Goal: Find specific page/section: Find specific page/section

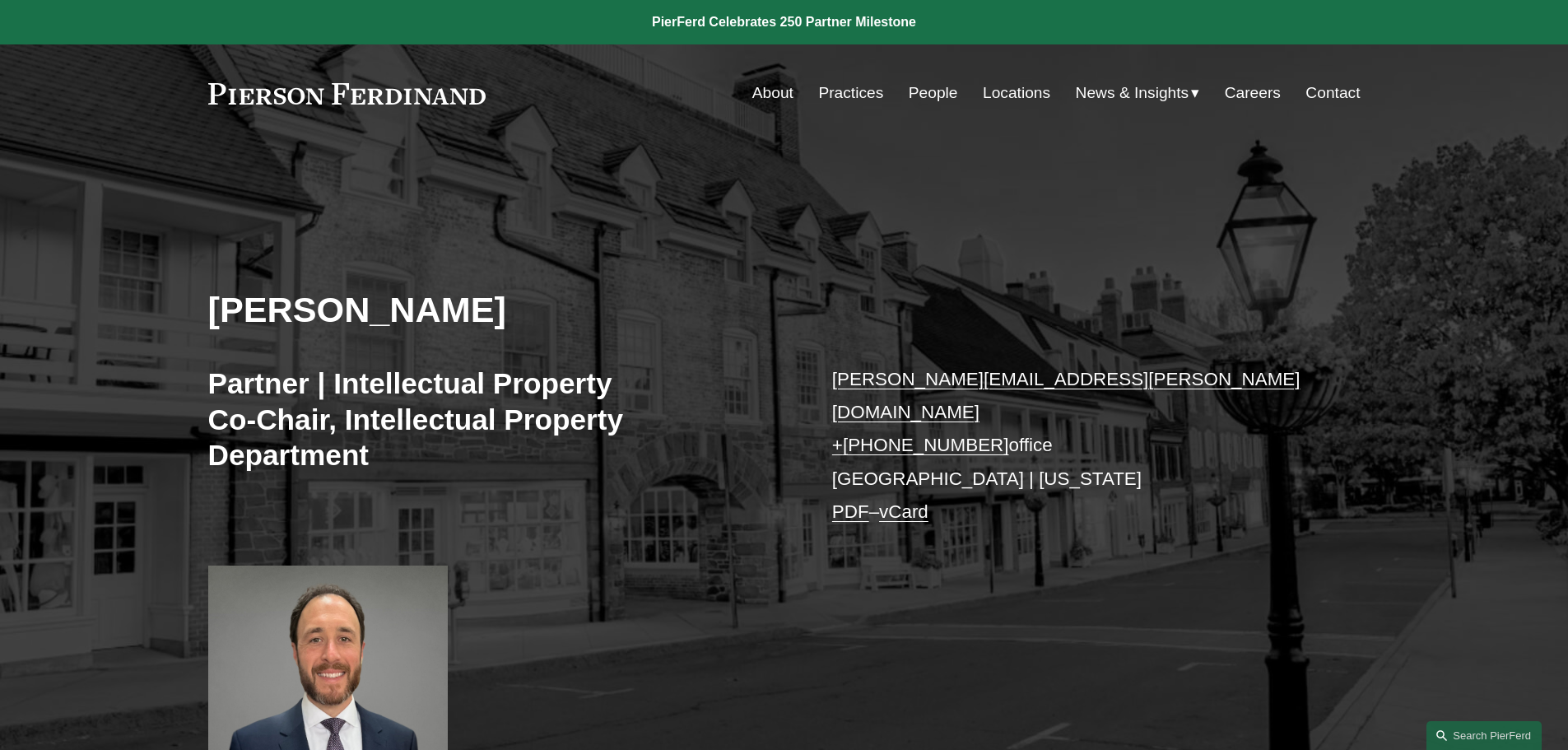
click at [921, 91] on link "People" at bounding box center [933, 93] width 49 height 31
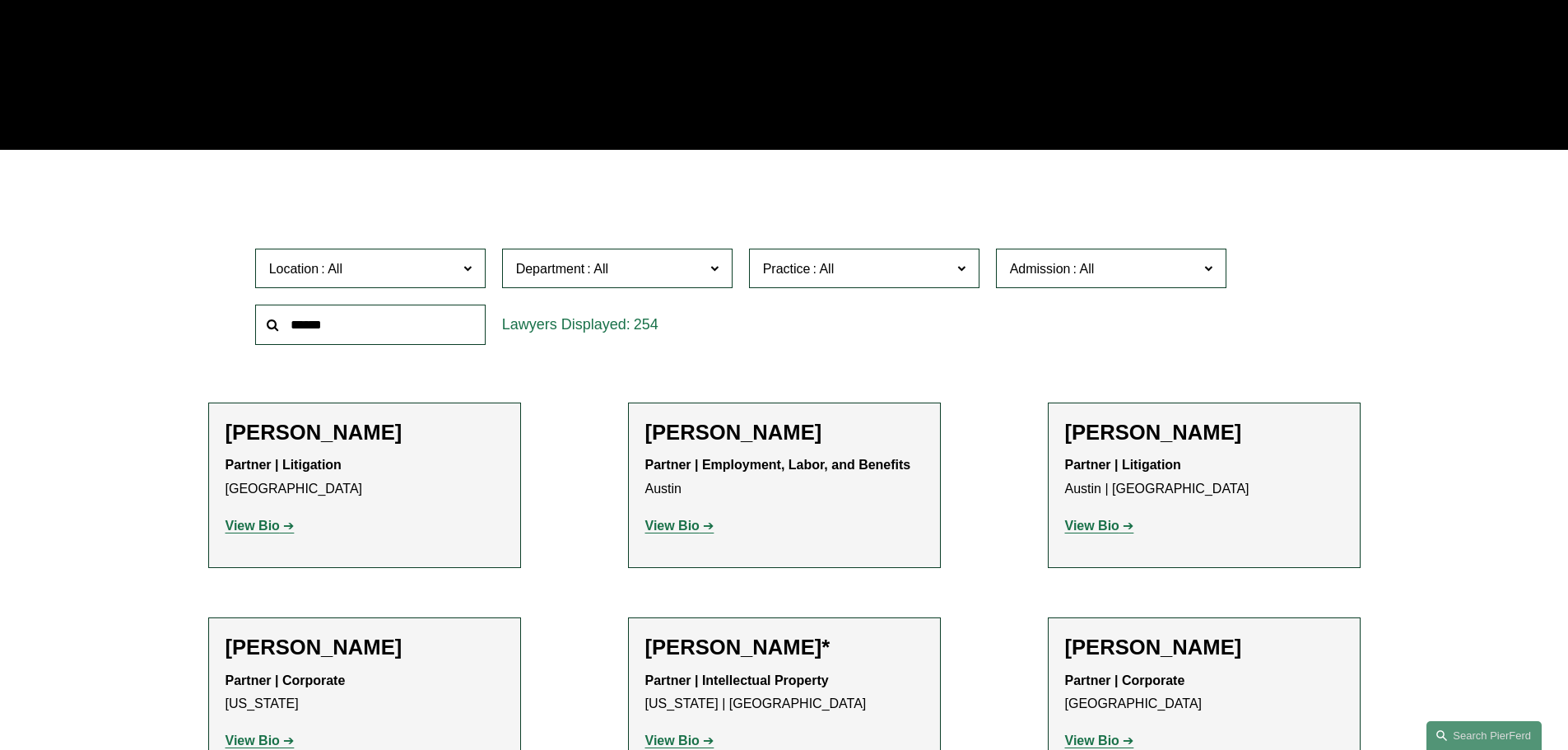
scroll to position [494, 0]
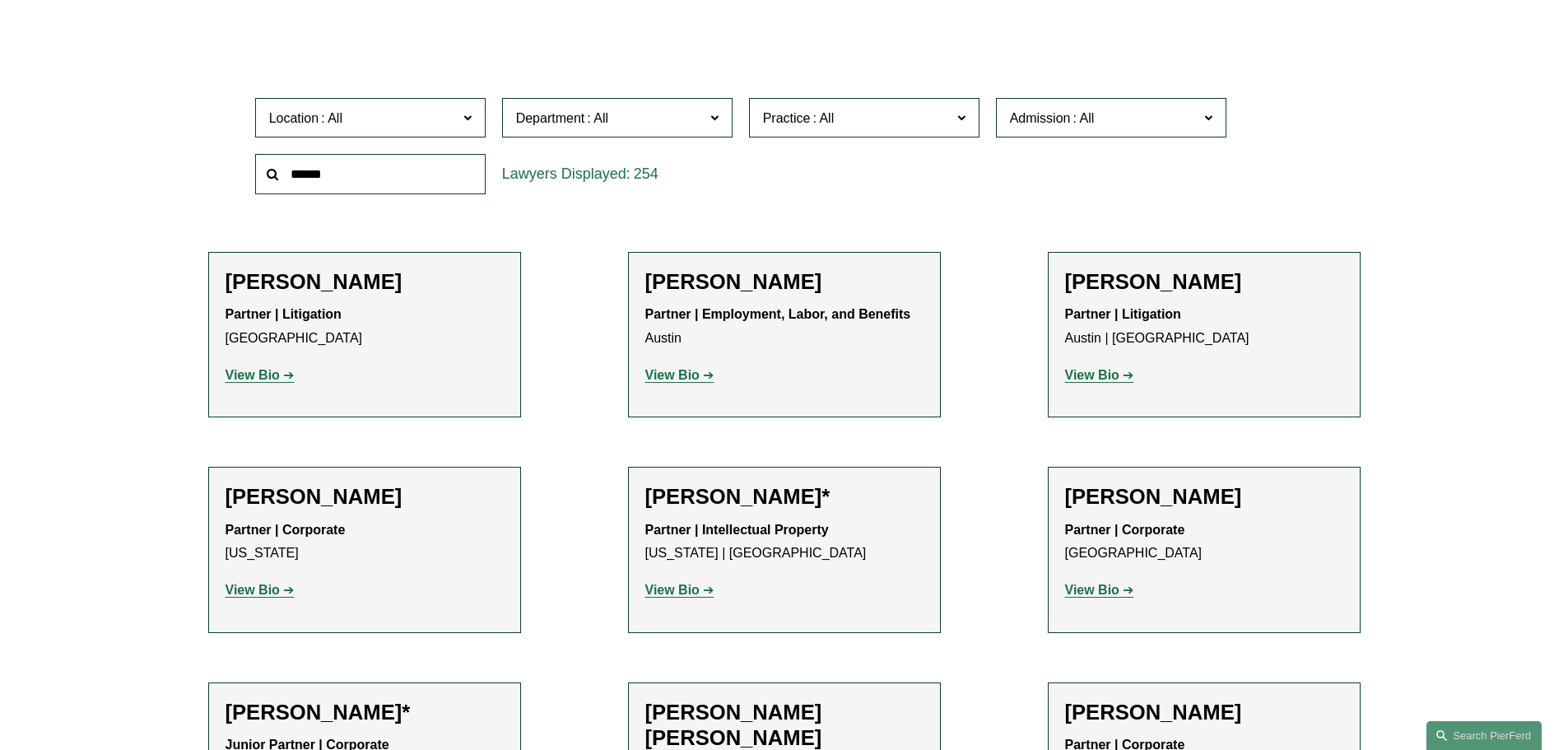
click at [871, 121] on span "Practice" at bounding box center [858, 118] width 189 height 22
click at [0, 0] on link "FDA" at bounding box center [0, 0] width 0 height 0
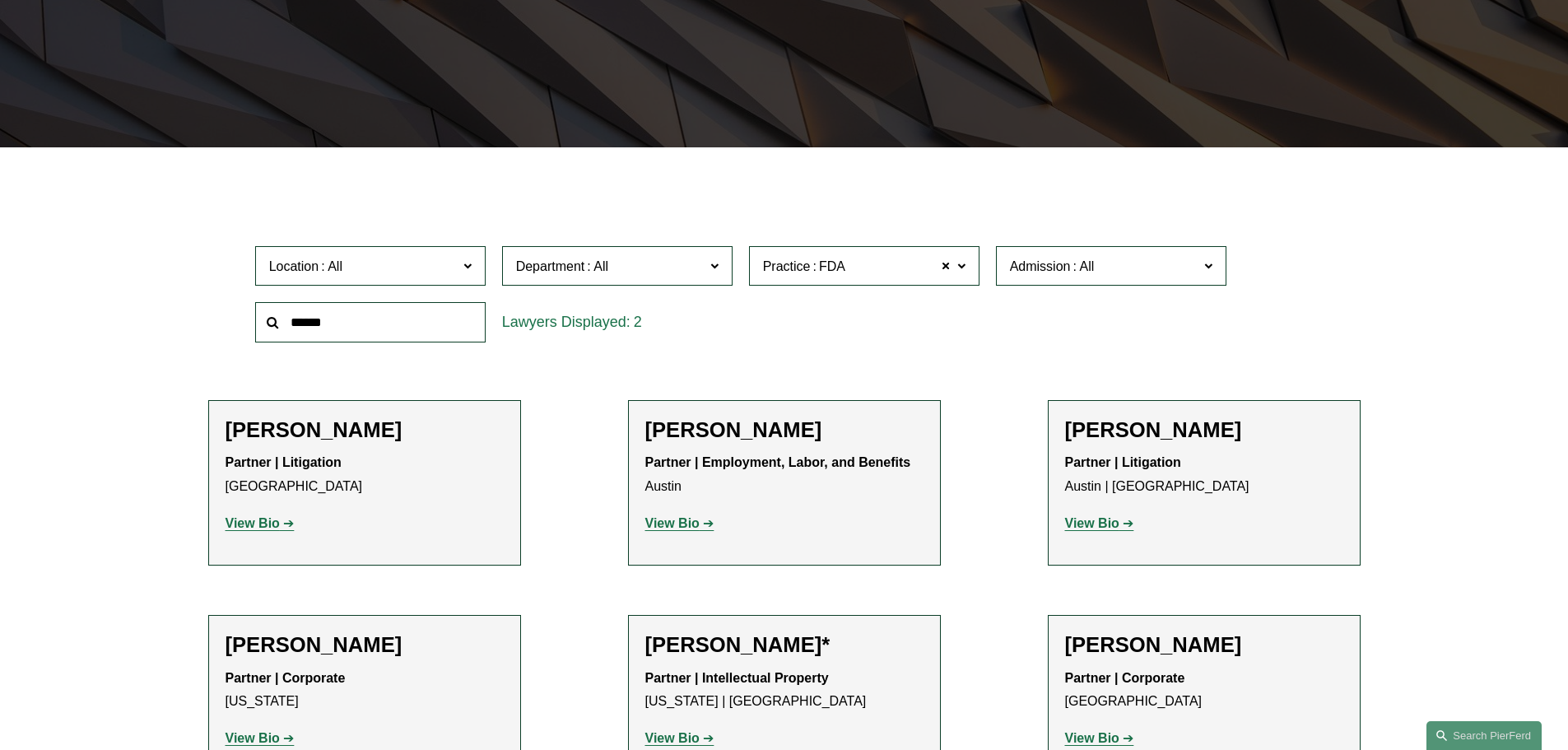
scroll to position [330, 0]
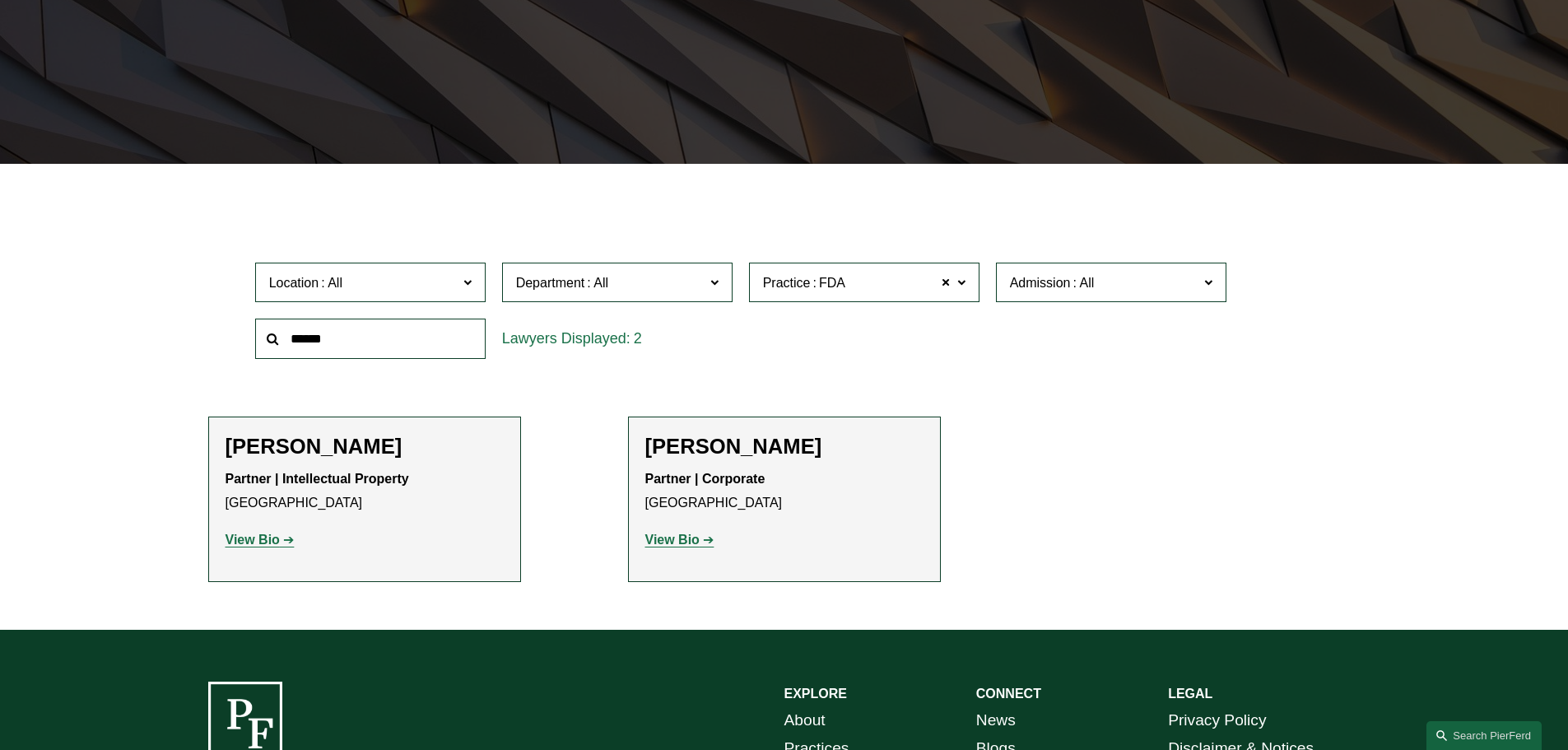
click at [876, 282] on span "Practice FDA" at bounding box center [858, 282] width 189 height 22
click at [0, 0] on link "Healthcare" at bounding box center [0, 0] width 0 height 0
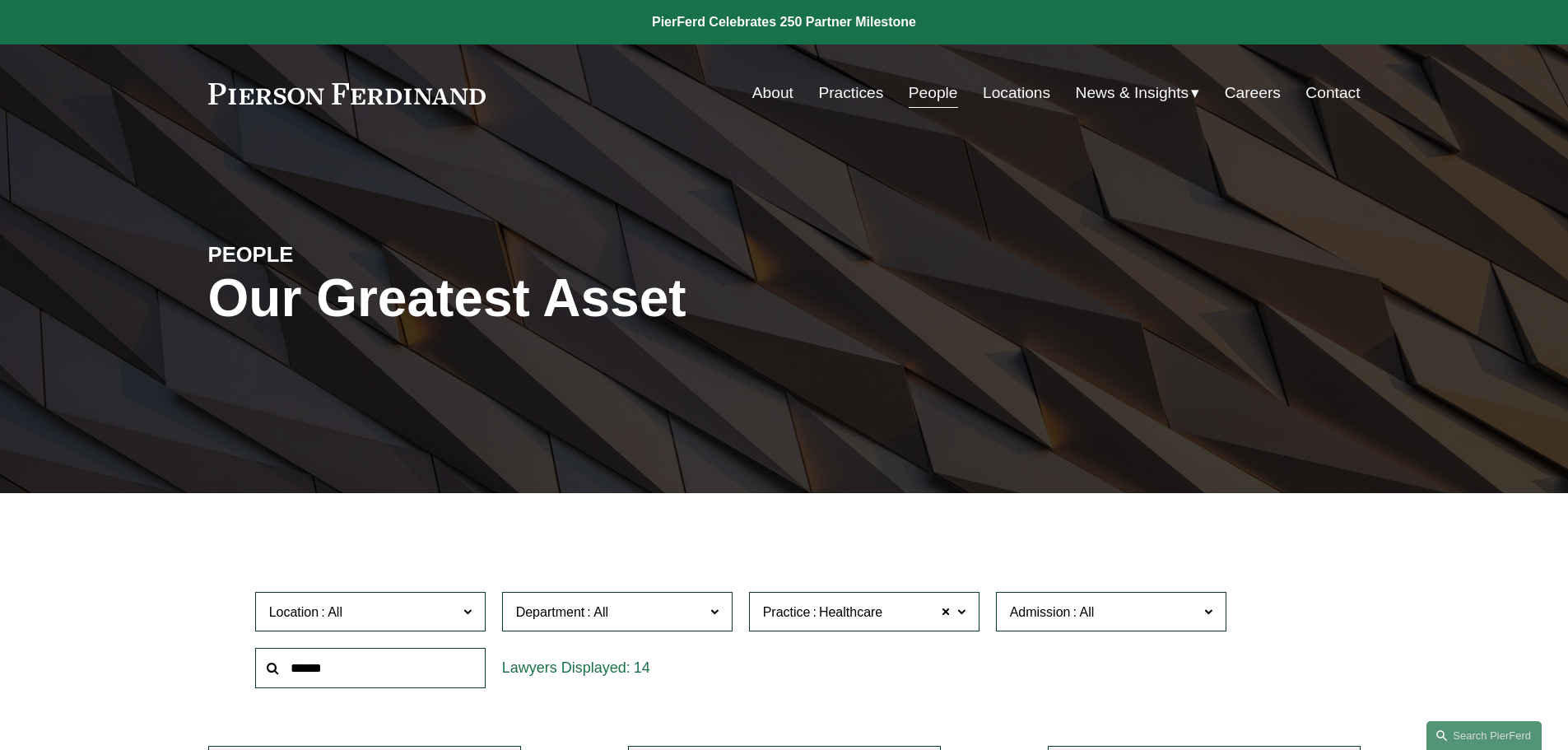
click at [920, 95] on link "People" at bounding box center [933, 93] width 49 height 31
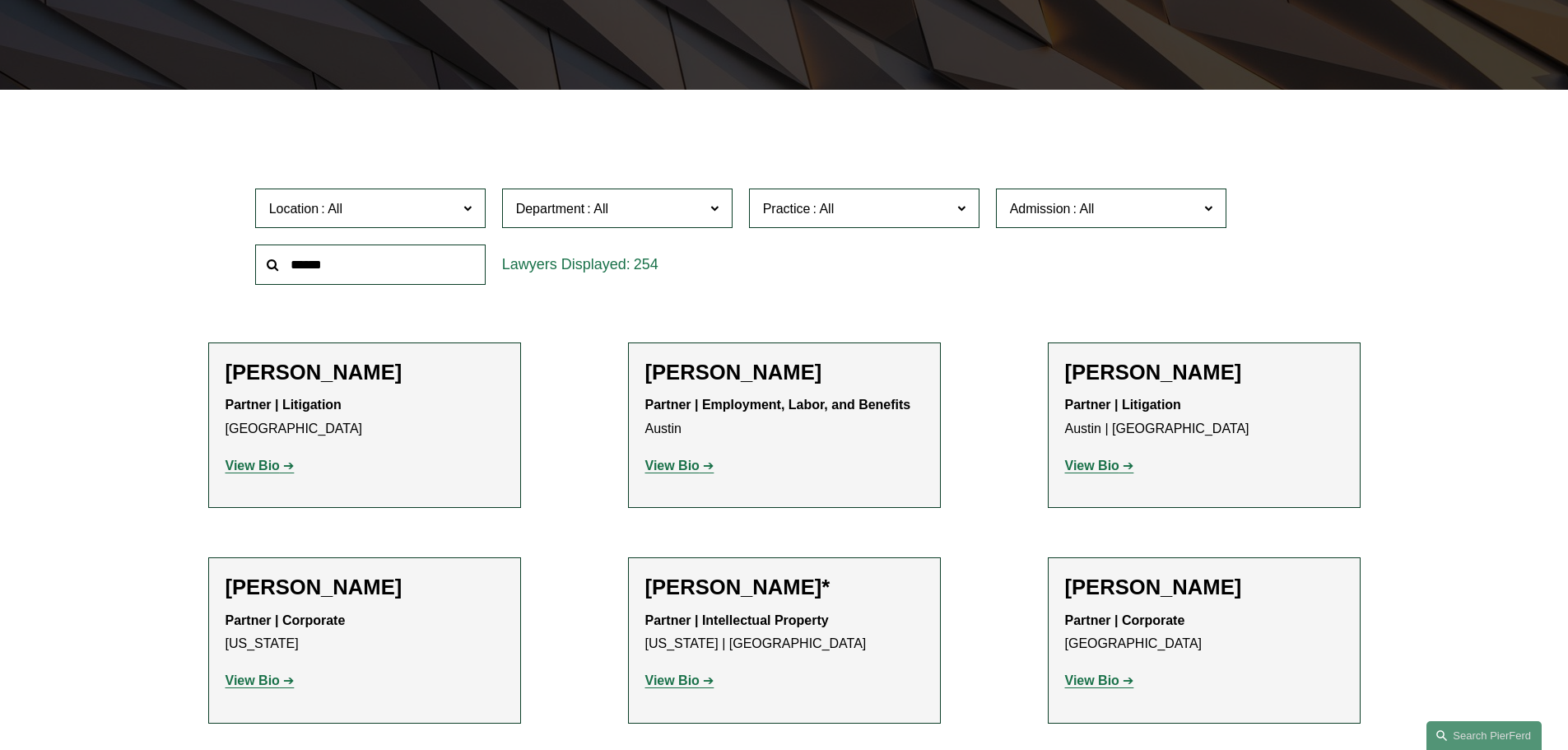
scroll to position [412, 0]
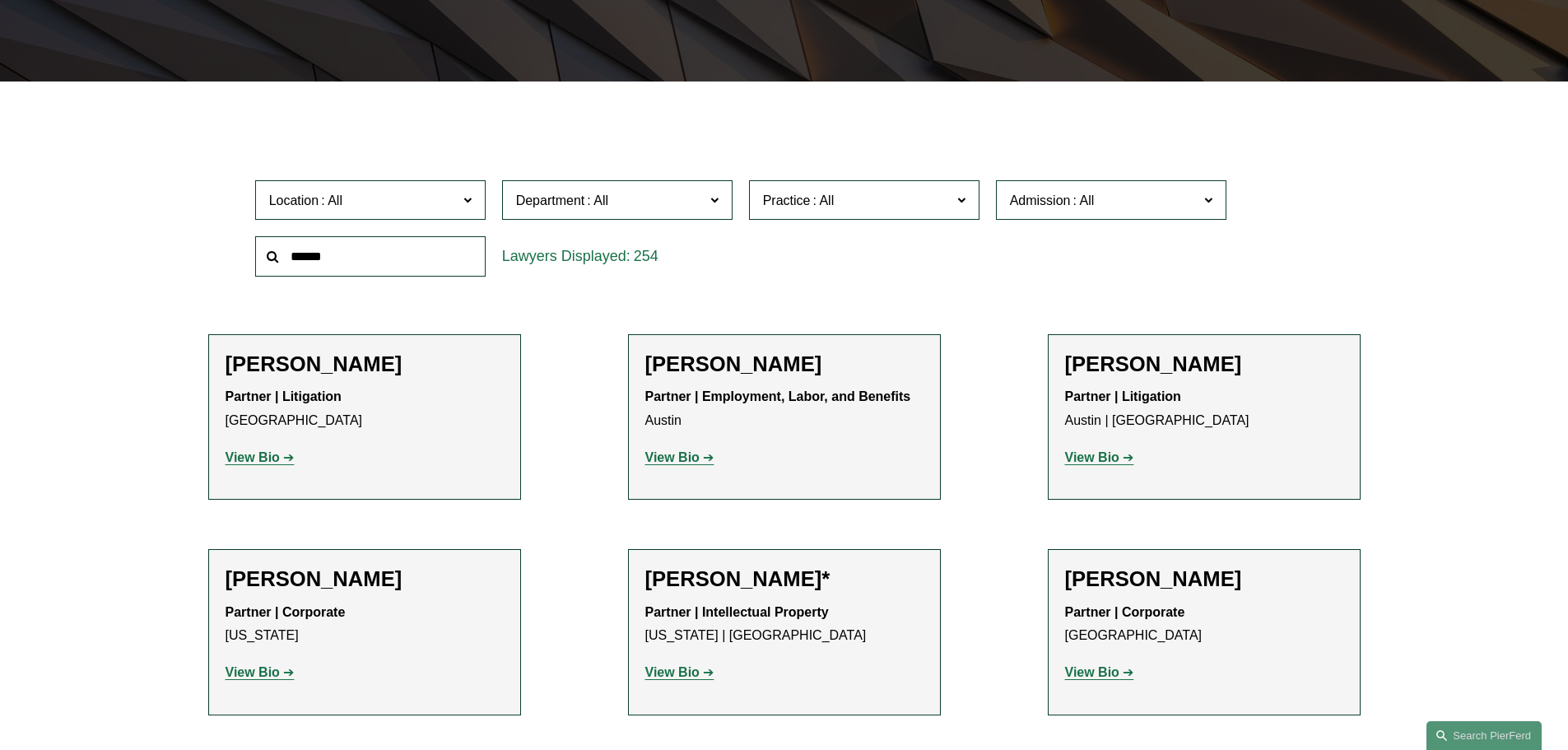
click at [877, 201] on span "Practice" at bounding box center [858, 200] width 189 height 22
click at [1011, 276] on div "Location All Atlanta Austin Boston Charlotte Chicago Cincinnati Cleveland Colum…" at bounding box center [784, 228] width 1075 height 113
click at [963, 198] on span at bounding box center [960, 200] width 9 height 21
